Goal: Find specific page/section: Find specific page/section

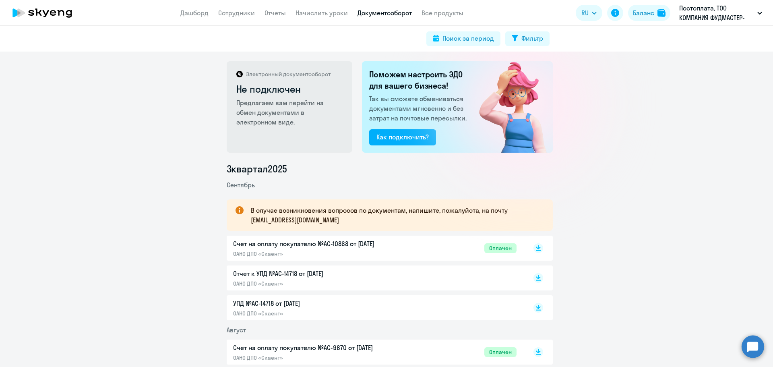
click at [752, 348] on circle at bounding box center [753, 346] width 23 height 23
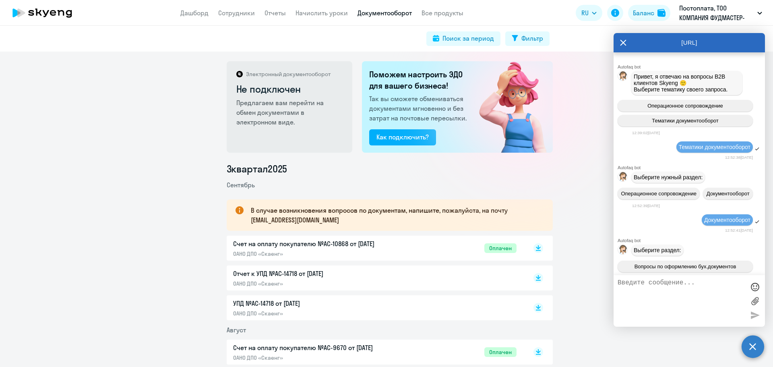
scroll to position [3505, 0]
